Goal: Information Seeking & Learning: Learn about a topic

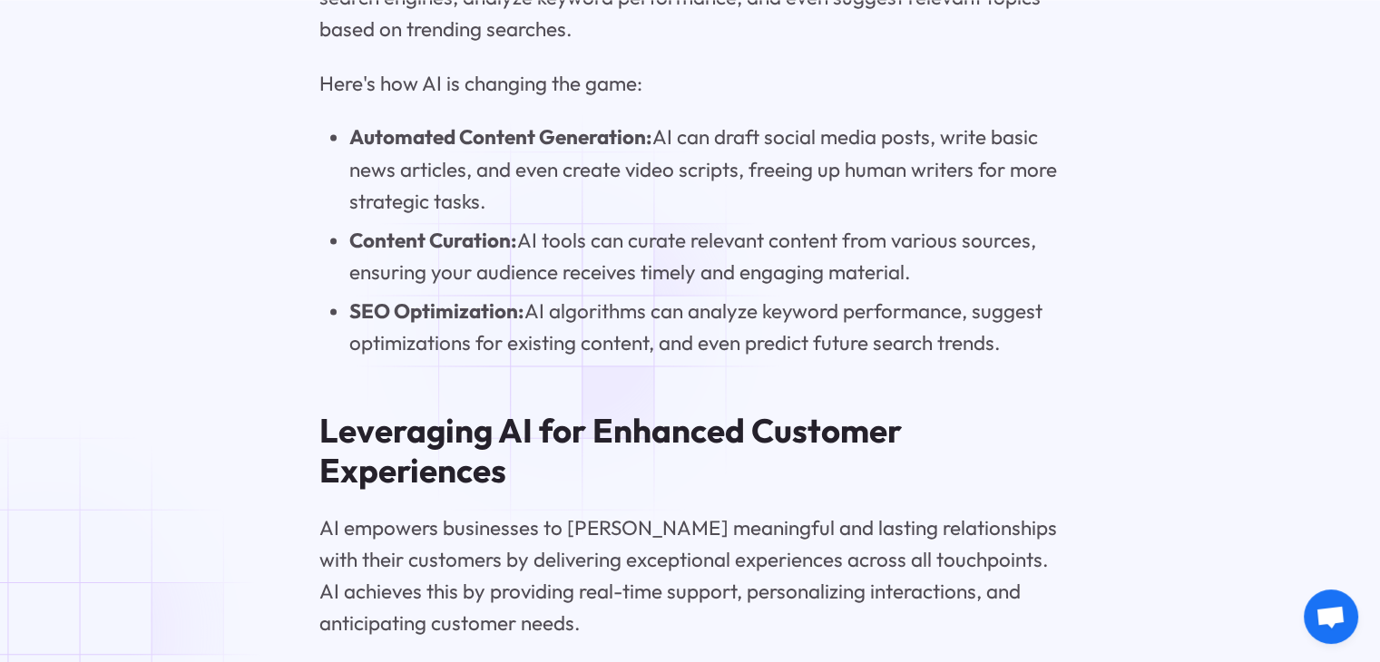
scroll to position [3777, 0]
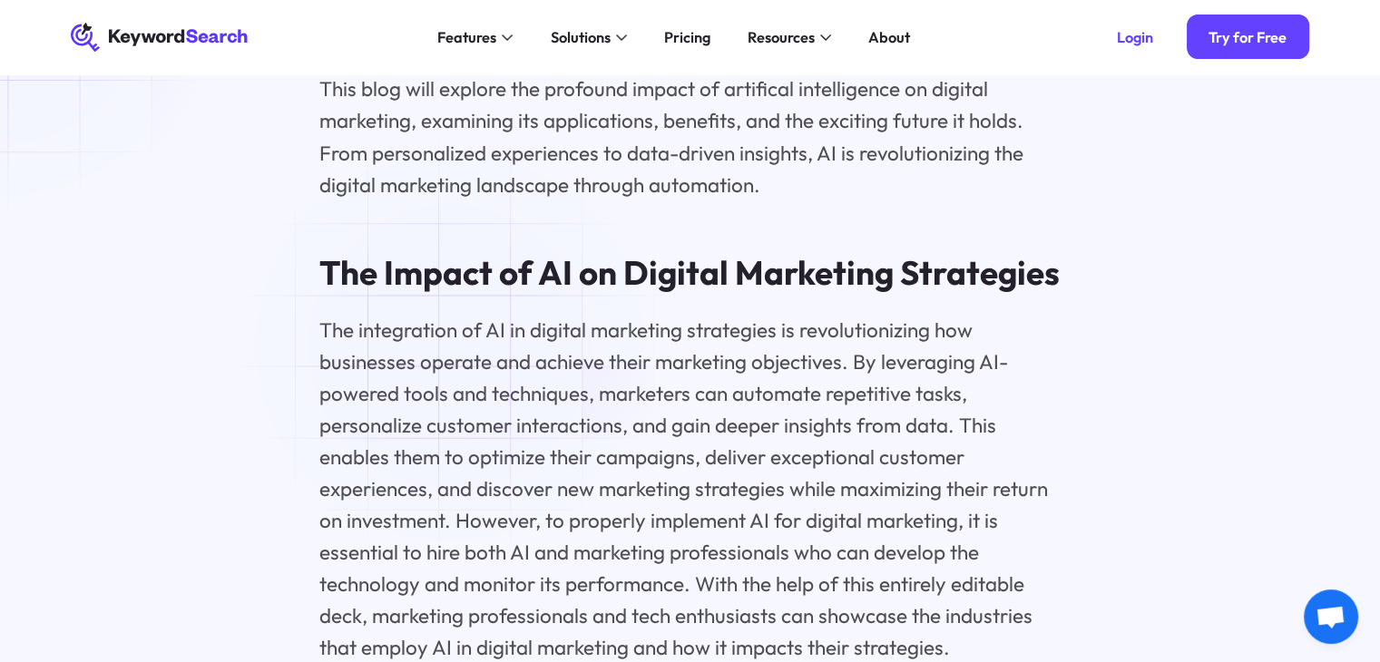
scroll to position [1998, 0]
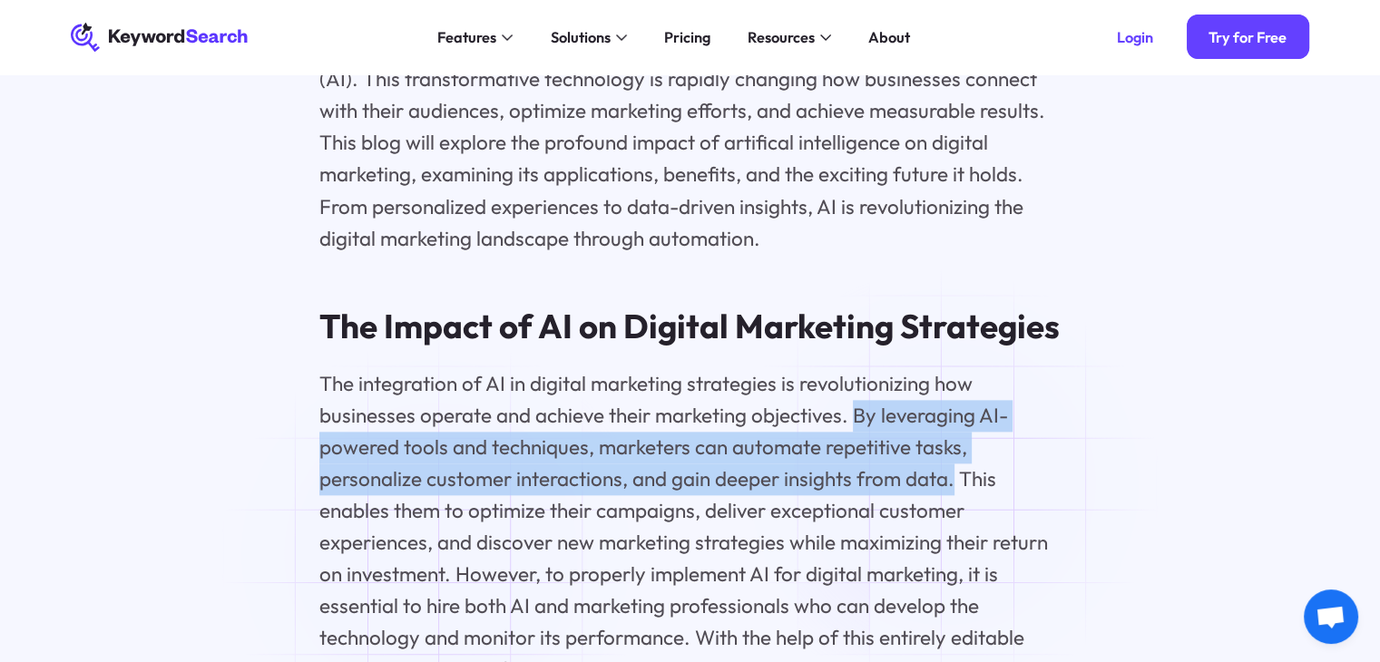
drag, startPoint x: 853, startPoint y: 420, endPoint x: 953, endPoint y: 483, distance: 119.0
click at [953, 483] on p "The integration of AI in digital marketing strategies is revolutionizing how bu…" at bounding box center [689, 543] width 741 height 350
copy p "By leveraging AI-powered tools and techniques, marketers can automate repetitiv…"
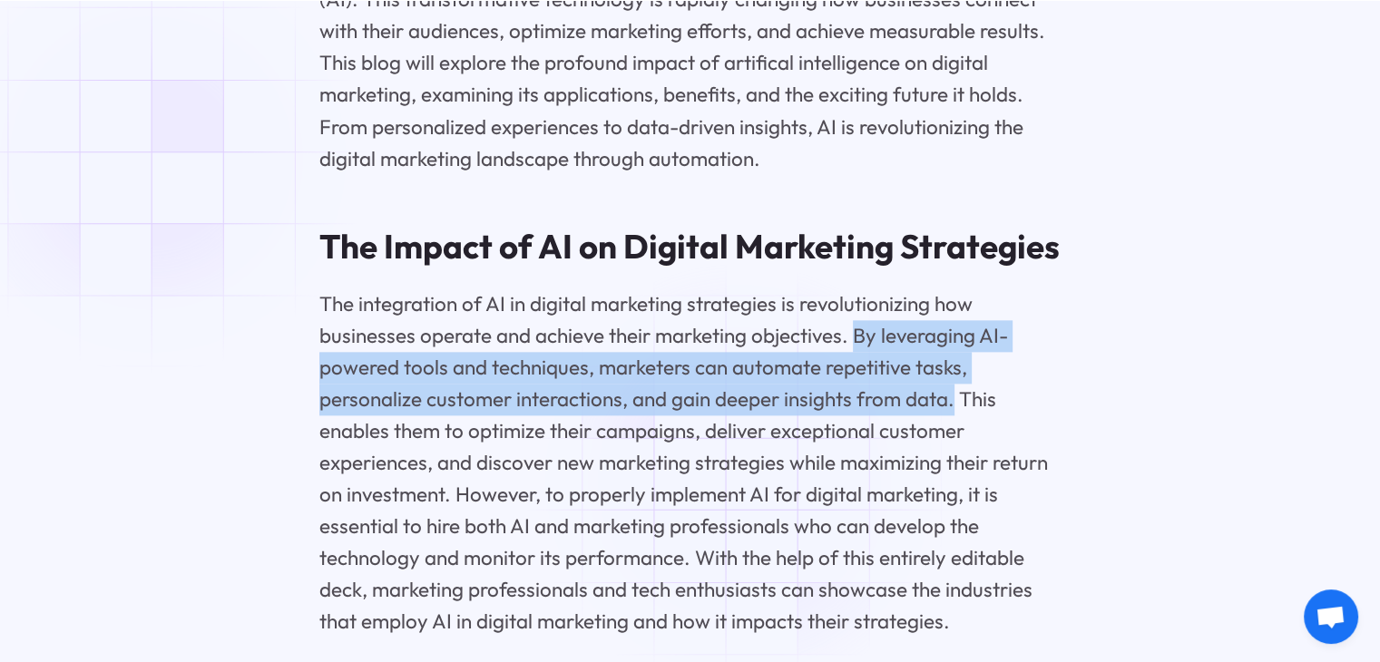
scroll to position [2187, 0]
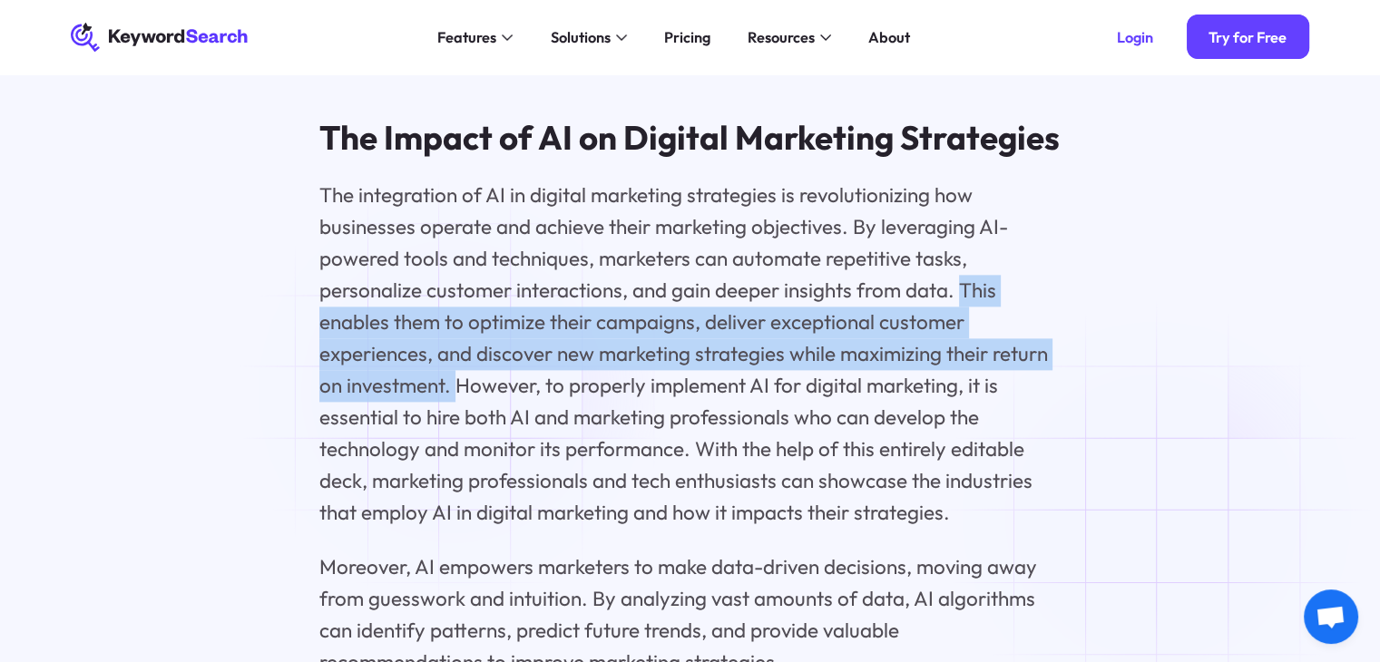
drag, startPoint x: 961, startPoint y: 297, endPoint x: 457, endPoint y: 392, distance: 512.4
click at [457, 392] on p "The integration of AI in digital marketing strategies is revolutionizing how bu…" at bounding box center [689, 355] width 741 height 350
copy p "This enables them to optimize their campaigns, deliver exceptional customer exp…"
